Goal: Transaction & Acquisition: Subscribe to service/newsletter

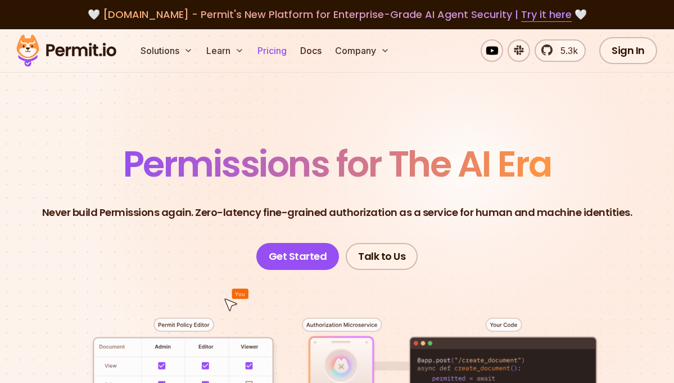
click at [273, 51] on link "Pricing" at bounding box center [272, 50] width 38 height 22
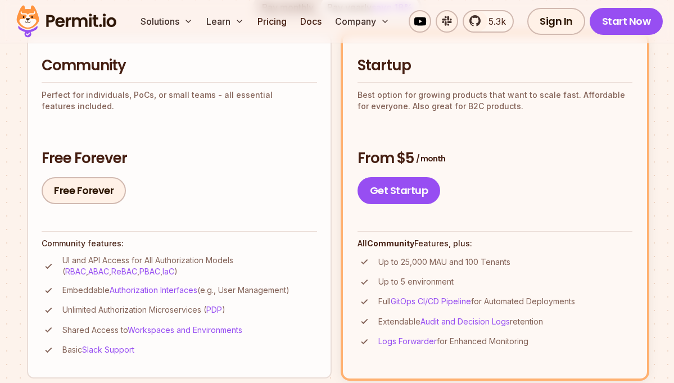
scroll to position [256, 0]
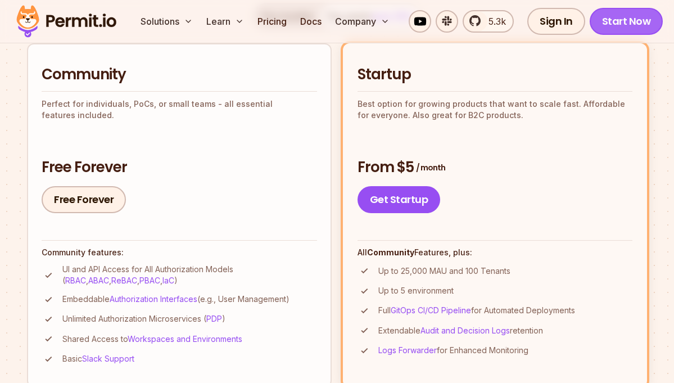
click at [623, 29] on link "Start Now" at bounding box center [626, 21] width 74 height 27
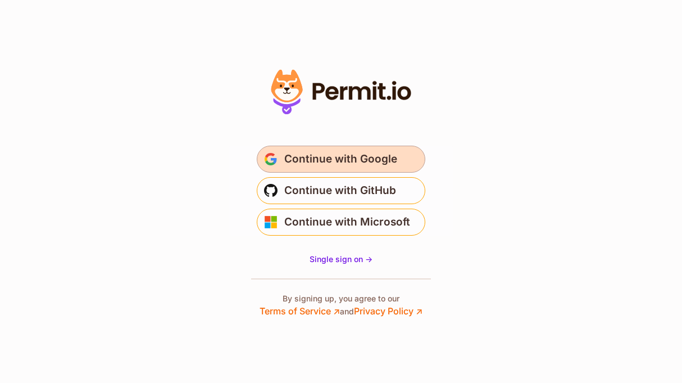
click at [354, 161] on span "Continue with Google" at bounding box center [340, 159] width 113 height 18
